Goal: Task Accomplishment & Management: Use online tool/utility

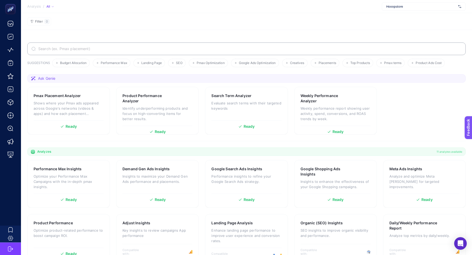
click at [405, 4] on div "Hooopstore" at bounding box center [424, 6] width 84 height 8
type input "iddef"
click at [392, 24] on div "+ Add New Client" at bounding box center [423, 26] width 83 height 10
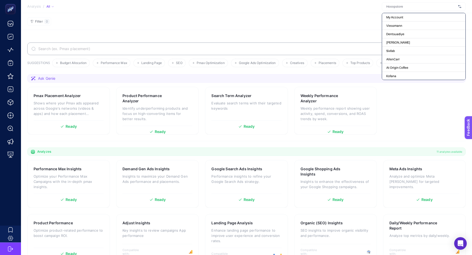
click at [393, 2] on div at bounding box center [424, 6] width 84 height 8
click at [393, 7] on input "text" at bounding box center [421, 6] width 70 height 4
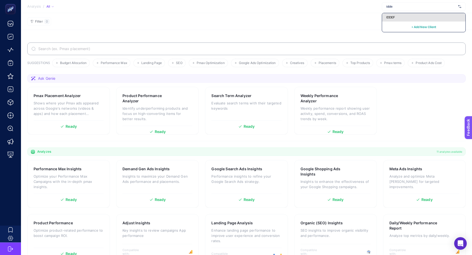
type input "idde"
click at [392, 15] on span "IDDEF" at bounding box center [390, 17] width 9 height 4
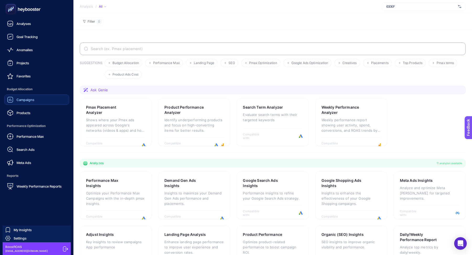
click at [32, 99] on span "Campaigns" at bounding box center [26, 99] width 18 height 4
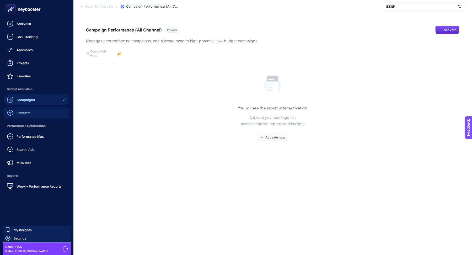
click at [28, 109] on link "Products" at bounding box center [36, 112] width 65 height 10
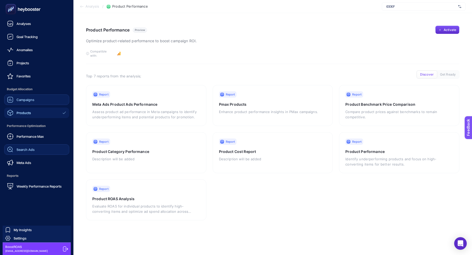
click at [26, 151] on span "Search Ads" at bounding box center [26, 149] width 18 height 4
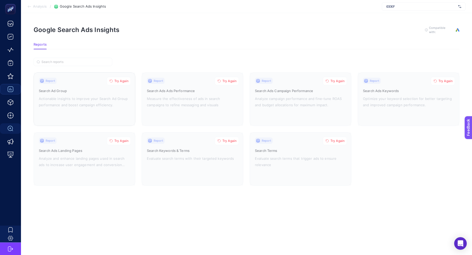
click at [125, 81] on span "Try Again" at bounding box center [121, 81] width 14 height 4
click at [226, 79] on span "Try Again" at bounding box center [229, 81] width 14 height 4
click at [341, 79] on span "Try Again" at bounding box center [337, 81] width 14 height 4
click at [444, 79] on span "Try Again" at bounding box center [445, 81] width 14 height 4
click at [335, 139] on span "Try Again" at bounding box center [337, 141] width 14 height 4
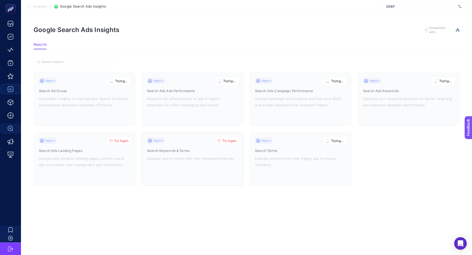
click at [234, 141] on span "Try Again" at bounding box center [229, 141] width 14 height 4
click at [120, 139] on span "Try Again" at bounding box center [121, 141] width 14 height 4
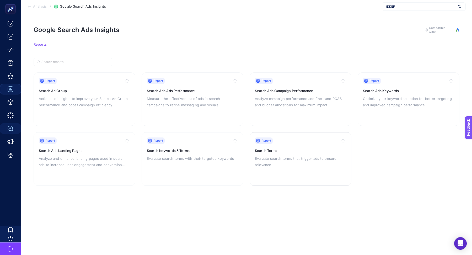
click at [294, 144] on div "Report Search Terms Evaluate search terms that trigger ads to ensure relevance" at bounding box center [300, 158] width 91 height 43
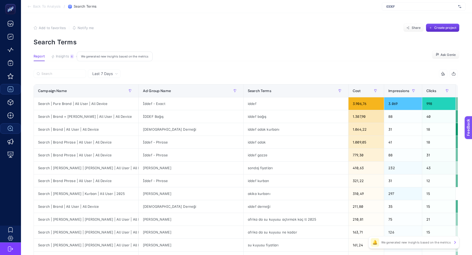
click at [68, 56] on span "Insights" at bounding box center [62, 56] width 13 height 4
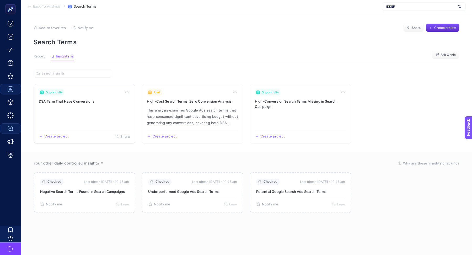
click at [82, 113] on link "Opportunity DSA Term That Have Conversions Create project Share" at bounding box center [85, 114] width 102 height 60
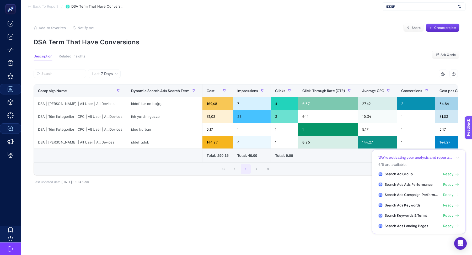
click at [318, 214] on article "Add to favorites false Notify me Share Create project DSA Term That Have Conver…" at bounding box center [246, 134] width 451 height 242
click at [376, 76] on div "9 items selected" at bounding box center [352, 73] width 212 height 8
click at [454, 157] on div "We’re activating your analysis and reports..." at bounding box center [418, 157] width 81 height 5
click at [457, 157] on icon "button" at bounding box center [457, 157] width 3 height 3
click at [464, 244] on div "Open Intercom Messenger" at bounding box center [460, 243] width 14 height 14
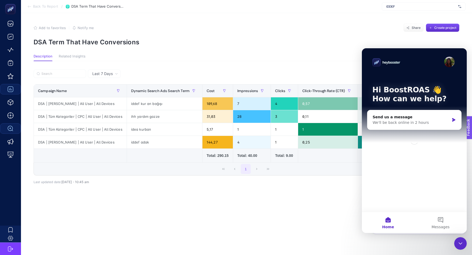
click at [464, 244] on div "Close Intercom Messenger" at bounding box center [460, 243] width 13 height 13
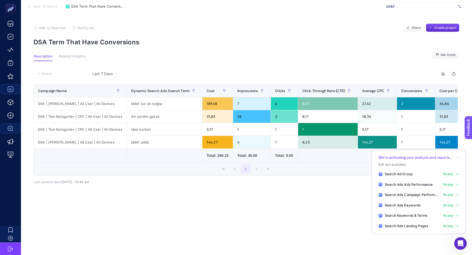
click at [365, 228] on article "Add to favorites false Notify me Share Create project DSA Term That Have Conver…" at bounding box center [246, 134] width 451 height 242
click at [110, 72] on span "Last 7 Days" at bounding box center [102, 73] width 20 height 5
click at [110, 91] on li "Last 30 Days" at bounding box center [104, 93] width 30 height 9
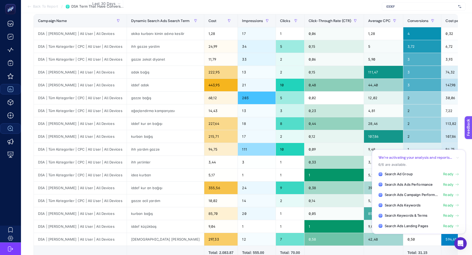
scroll to position [69, 0]
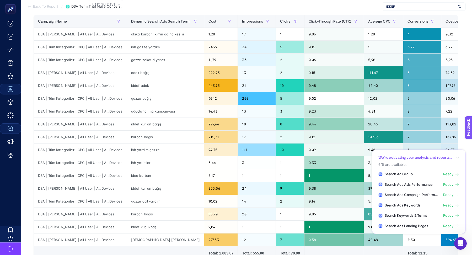
click at [469, 26] on article "Add to favorites false Notify me Share Create project DSA Term That Have Conver…" at bounding box center [246, 131] width 451 height 375
